Goal: Information Seeking & Learning: Learn about a topic

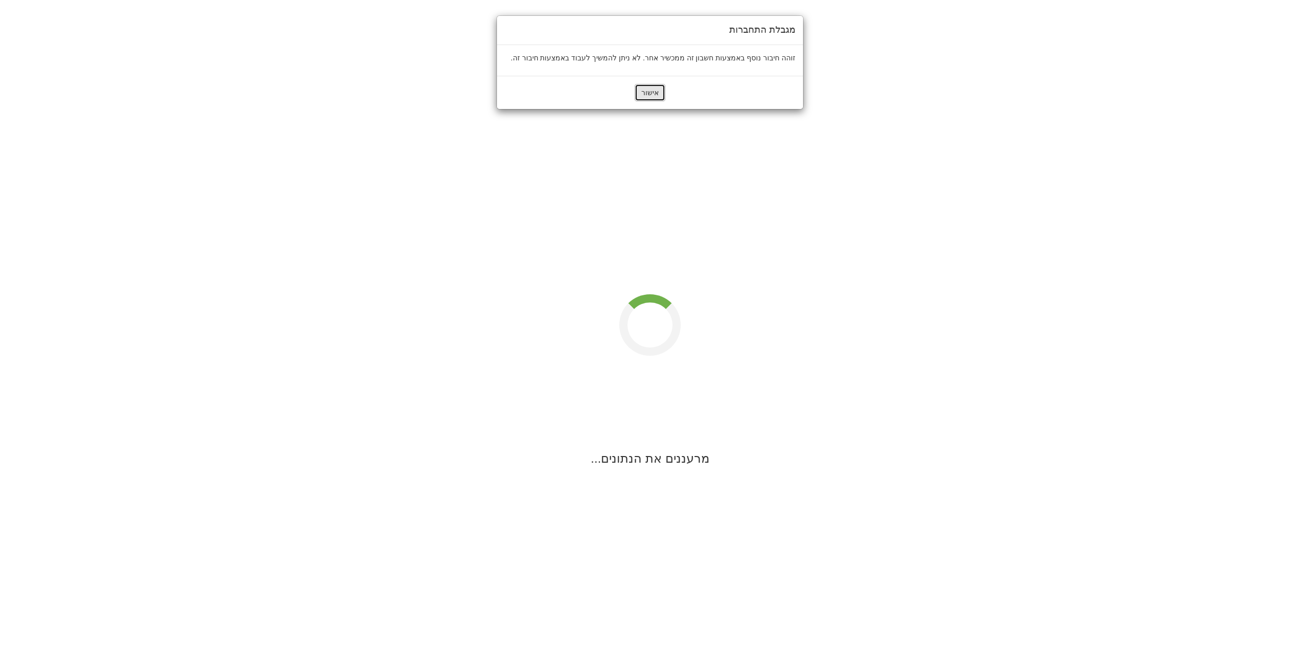
click at [648, 97] on button "אישור" at bounding box center [650, 92] width 31 height 17
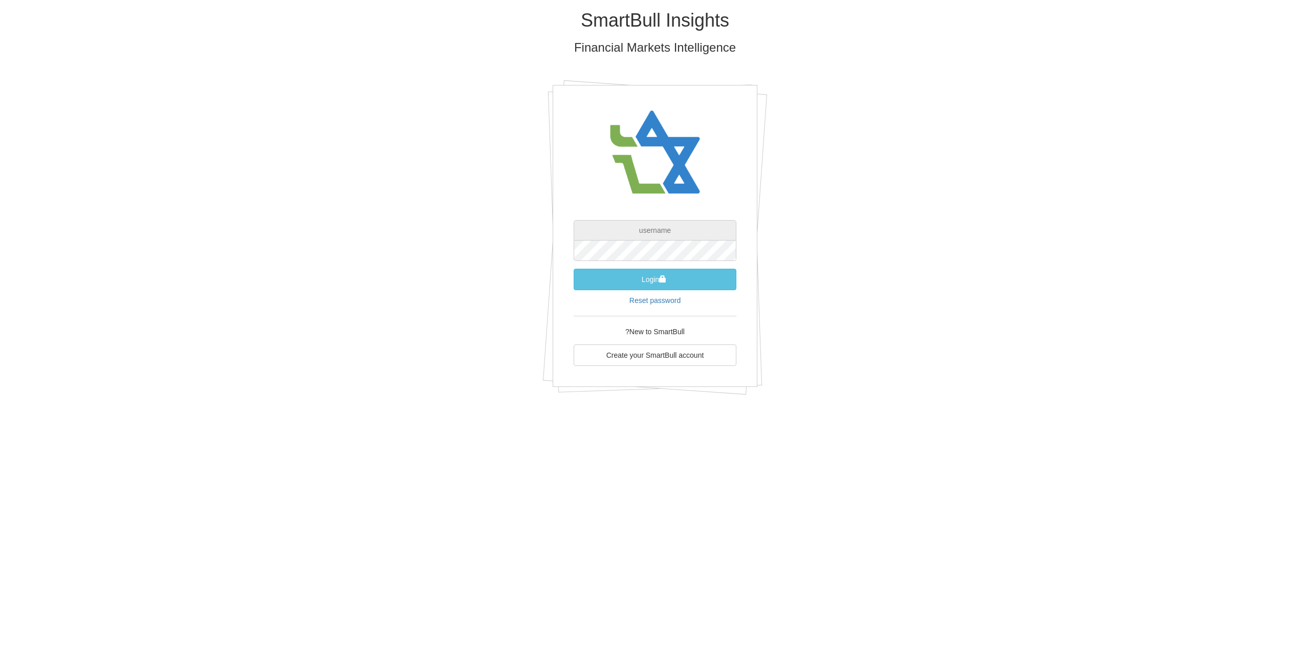
type input "[EMAIL_ADDRESS][DOMAIN_NAME]"
click at [663, 281] on span "submit" at bounding box center [662, 278] width 7 height 7
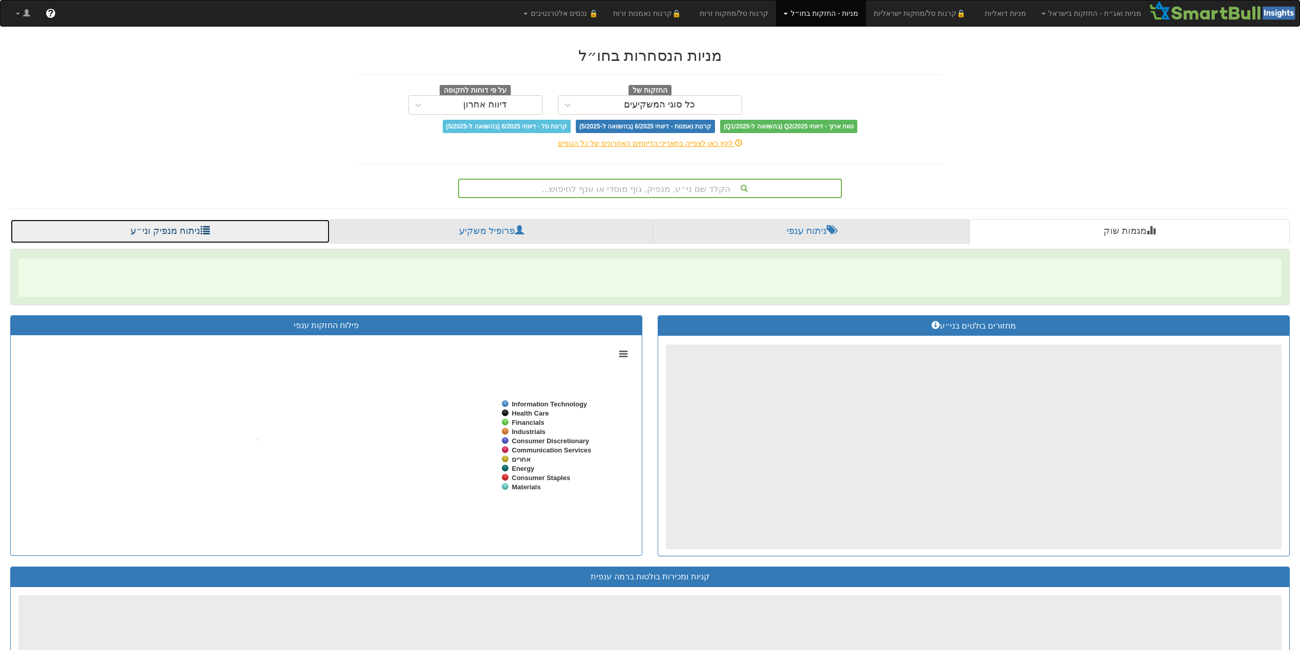
click at [170, 227] on link "ניתוח מנפיק וני״ע" at bounding box center [170, 231] width 320 height 25
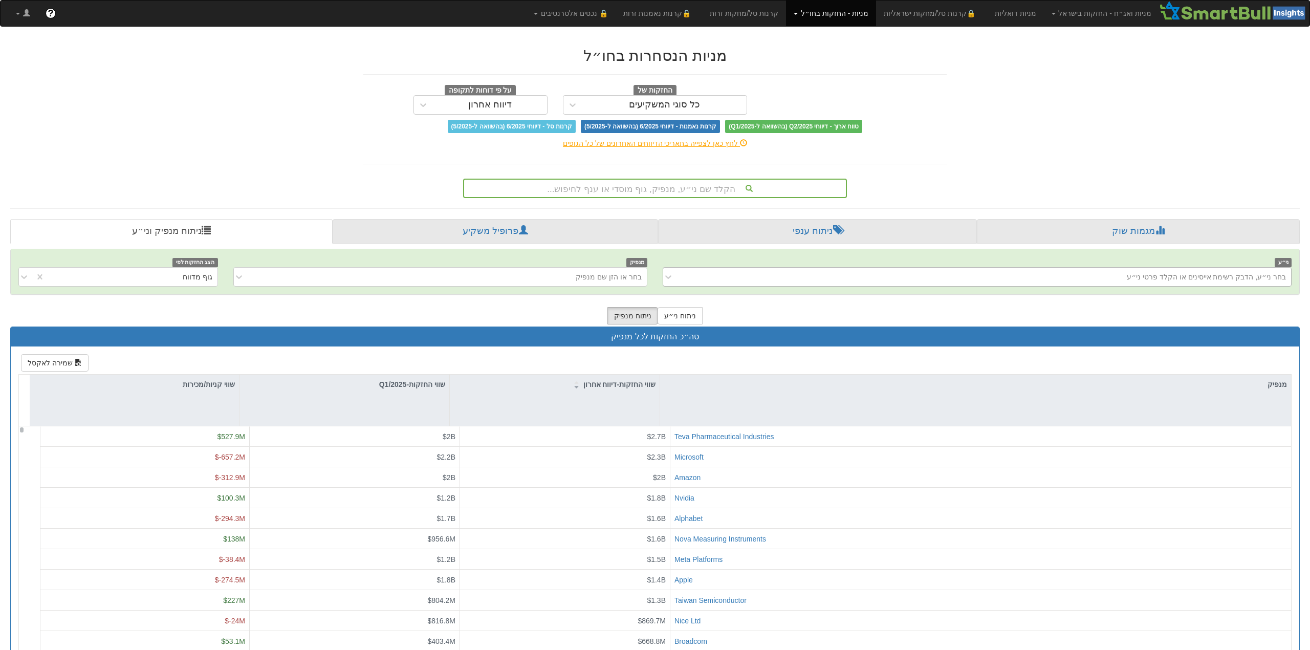
click at [1157, 277] on div "בחר ני״ע, הדבק רשימת אייסינים או הקלד פרטי ני״ע" at bounding box center [1206, 277] width 159 height 10
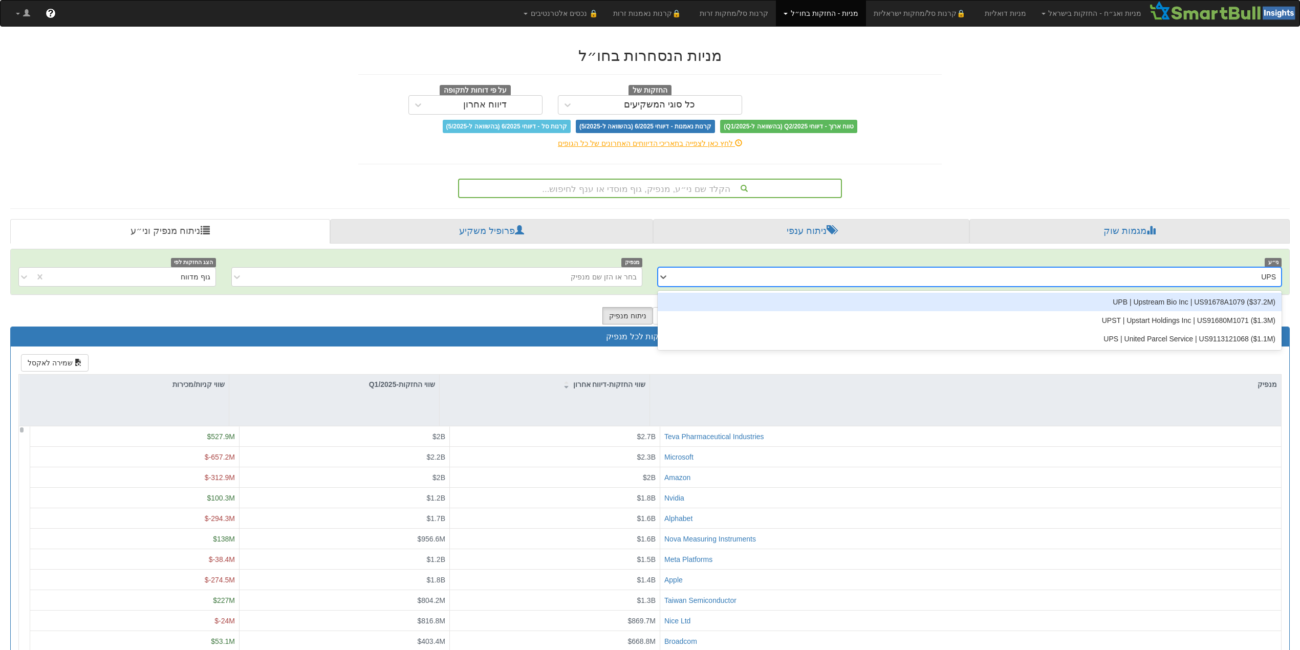
type input "UPS"
